Goal: Task Accomplishment & Management: Manage account settings

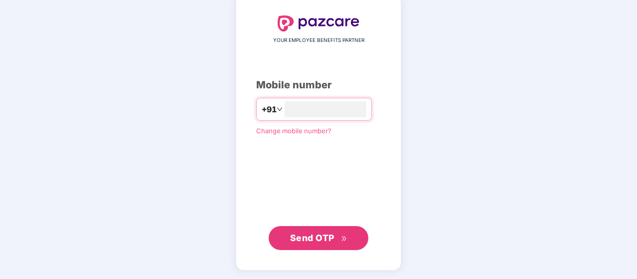
type input "**********"
click at [323, 248] on button "Send OTP" at bounding box center [319, 237] width 100 height 24
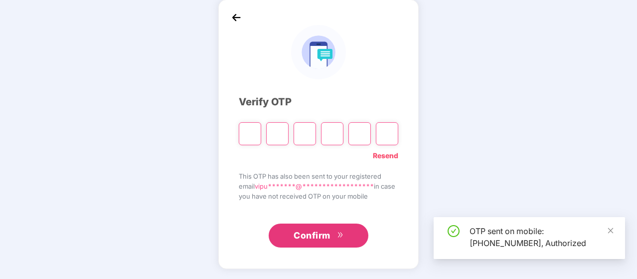
scroll to position [46, 0]
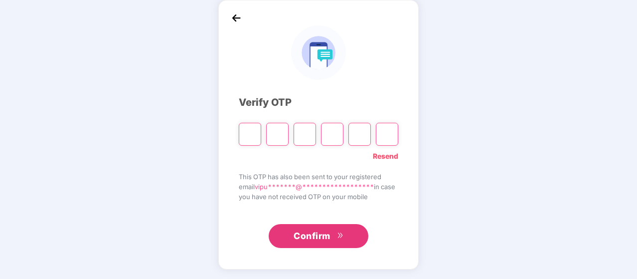
type input "*"
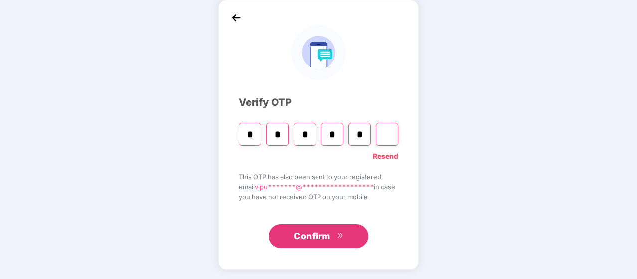
type input "*"
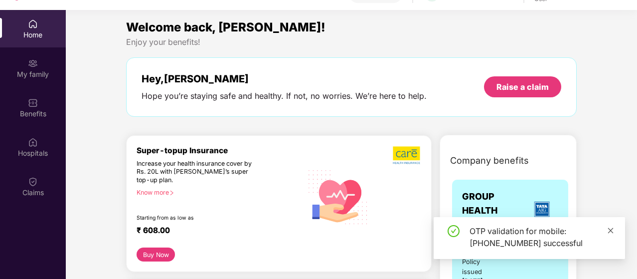
click at [613, 228] on icon "close" at bounding box center [610, 230] width 7 height 7
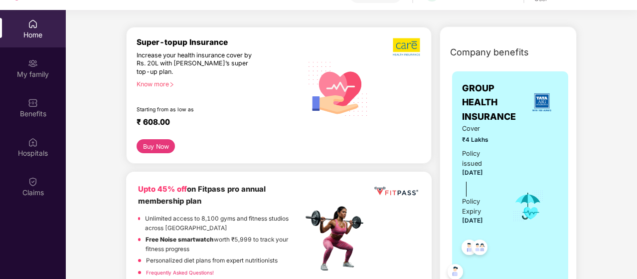
scroll to position [111, 0]
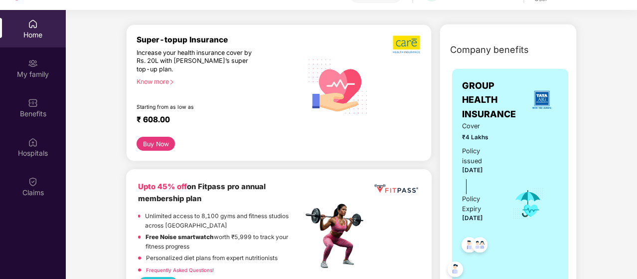
click at [161, 147] on button "Buy Now" at bounding box center [156, 144] width 38 height 14
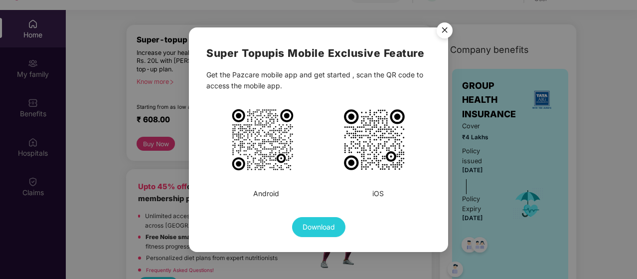
click at [445, 31] on img "Close" at bounding box center [444, 32] width 28 height 28
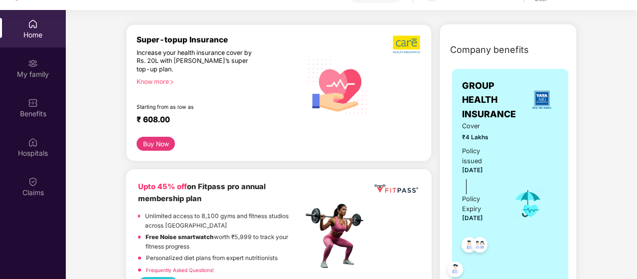
click at [159, 83] on div "Know more" at bounding box center [217, 81] width 160 height 7
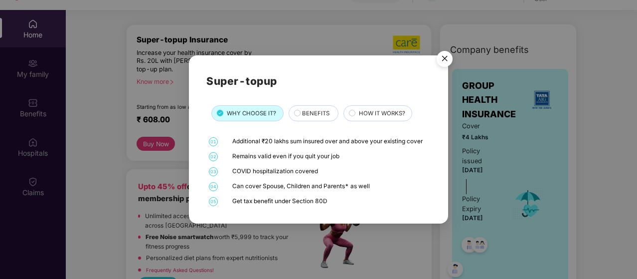
click at [448, 57] on img "Close" at bounding box center [444, 60] width 28 height 28
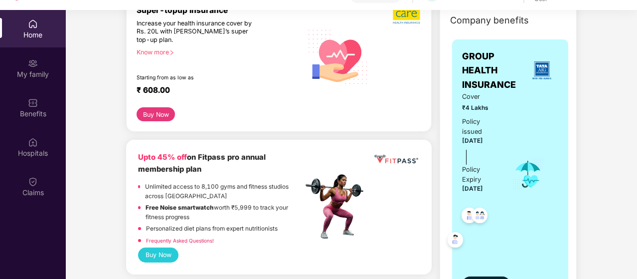
scroll to position [0, 0]
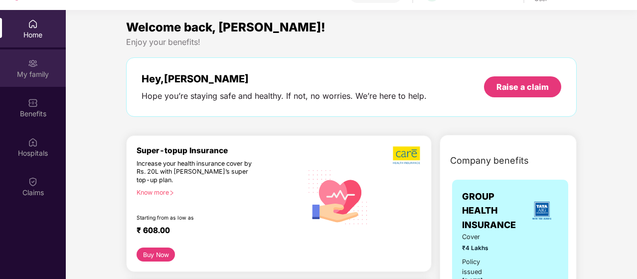
click at [35, 71] on div "My family" at bounding box center [33, 74] width 66 height 10
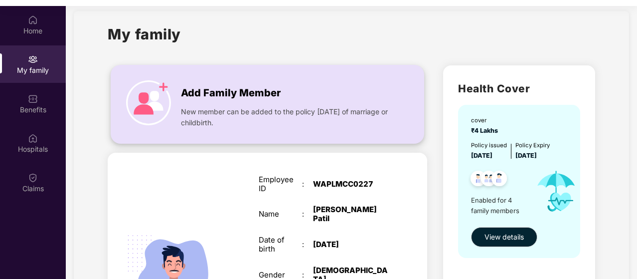
scroll to position [12, 0]
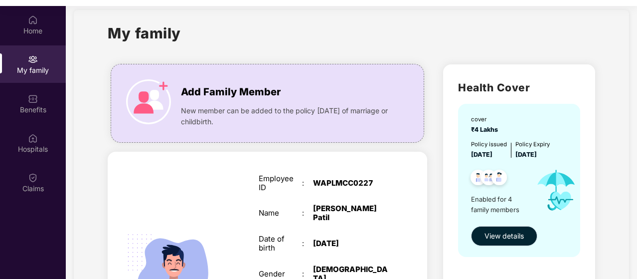
click at [519, 231] on span "View details" at bounding box center [503, 235] width 39 height 11
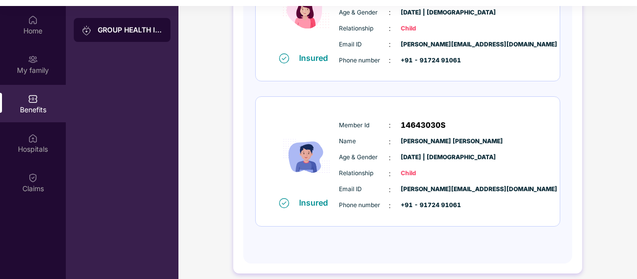
scroll to position [491, 0]
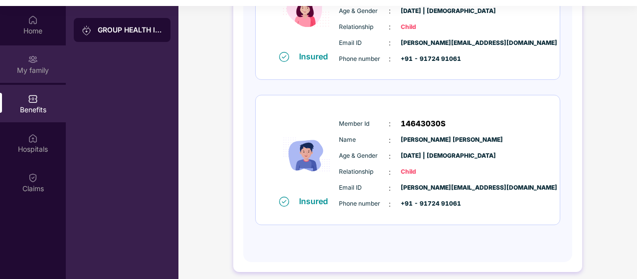
click at [42, 55] on div "My family" at bounding box center [33, 63] width 66 height 37
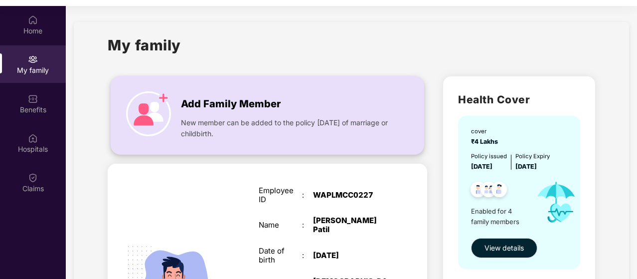
click at [251, 97] on span "Add Family Member" at bounding box center [231, 103] width 100 height 15
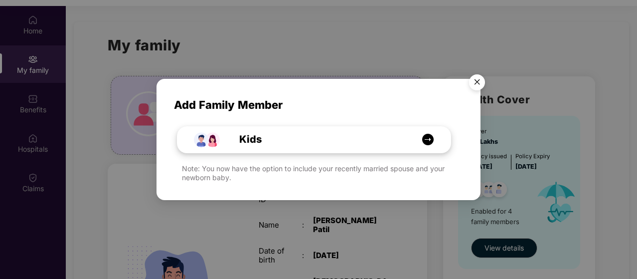
click at [333, 133] on div "Kids" at bounding box center [319, 139] width 205 height 15
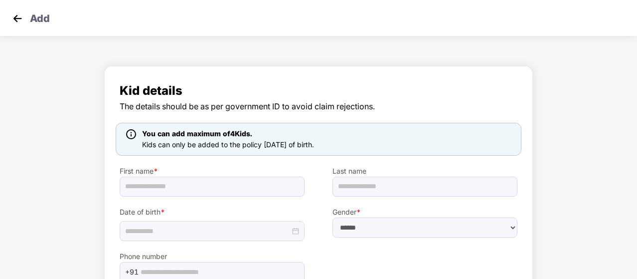
click at [20, 22] on img at bounding box center [17, 18] width 15 height 15
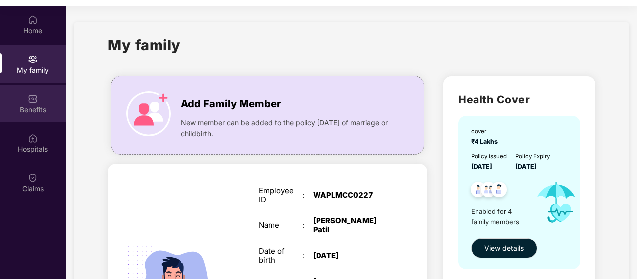
click at [23, 112] on div "Benefits" at bounding box center [33, 110] width 66 height 10
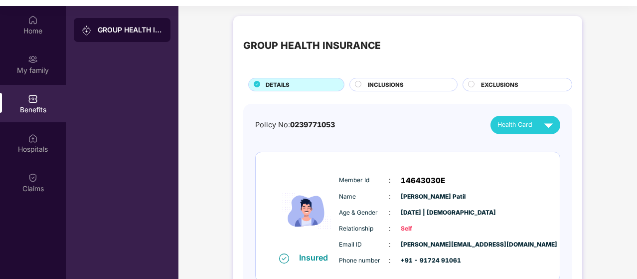
click at [426, 87] on div "INCLUSIONS" at bounding box center [407, 85] width 89 height 10
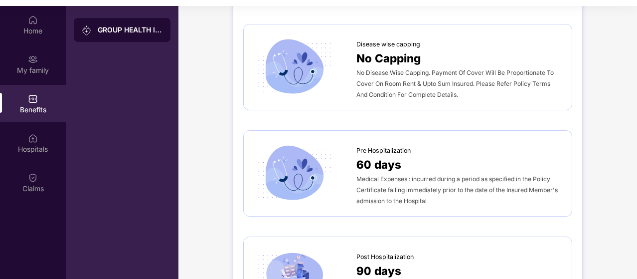
scroll to position [434, 0]
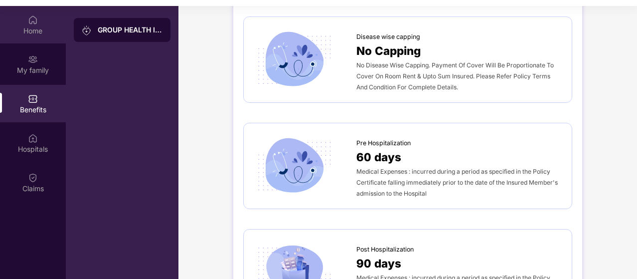
click at [33, 27] on div "Home" at bounding box center [33, 31] width 66 height 10
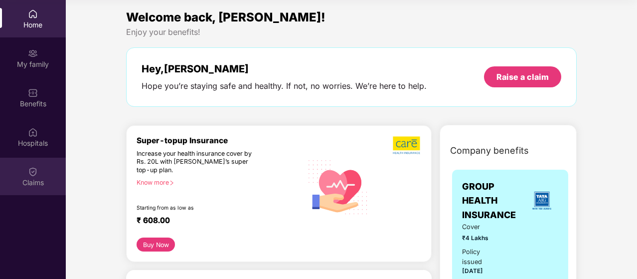
click at [32, 182] on div "Claims" at bounding box center [33, 182] width 66 height 10
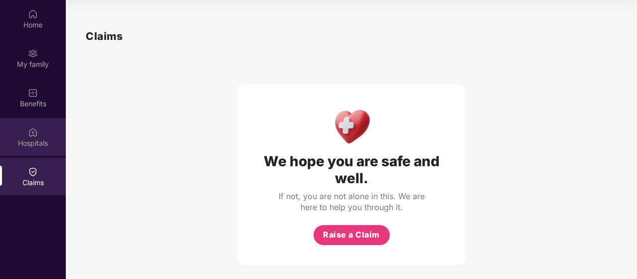
click at [53, 145] on div "Hospitals" at bounding box center [33, 143] width 66 height 10
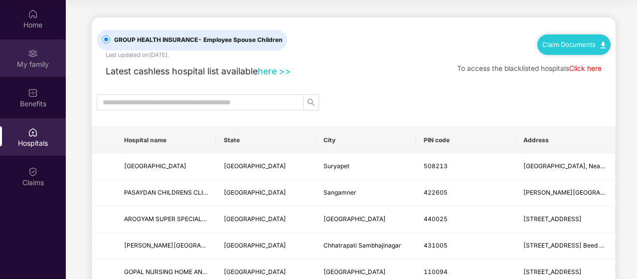
click at [36, 45] on div "My family" at bounding box center [33, 57] width 66 height 37
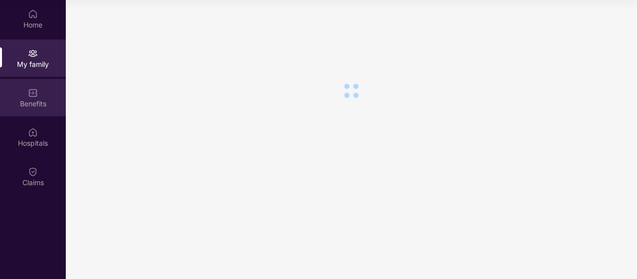
click at [35, 100] on div "Benefits" at bounding box center [33, 104] width 66 height 10
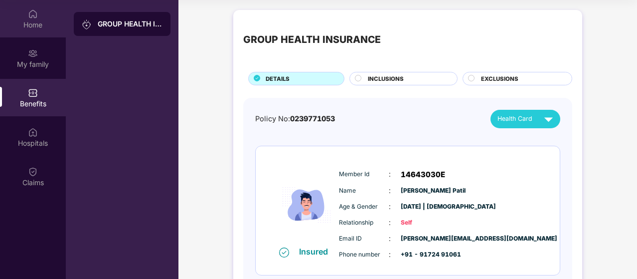
click at [51, 17] on div "Home" at bounding box center [33, 18] width 66 height 37
